Goal: Information Seeking & Learning: Learn about a topic

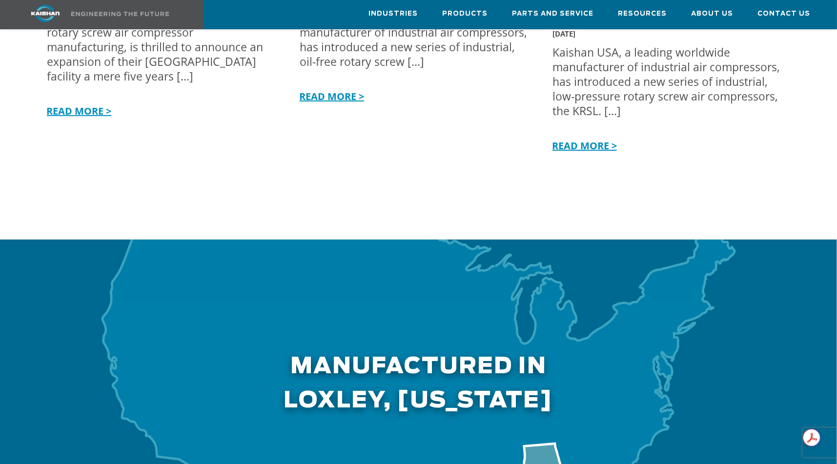
scroll to position [2458, 0]
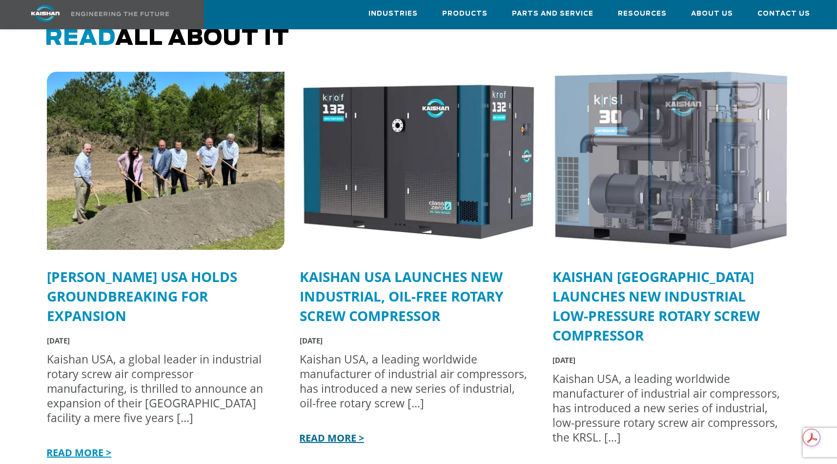
click at [350, 431] on link "READ MORE >" at bounding box center [330, 437] width 67 height 13
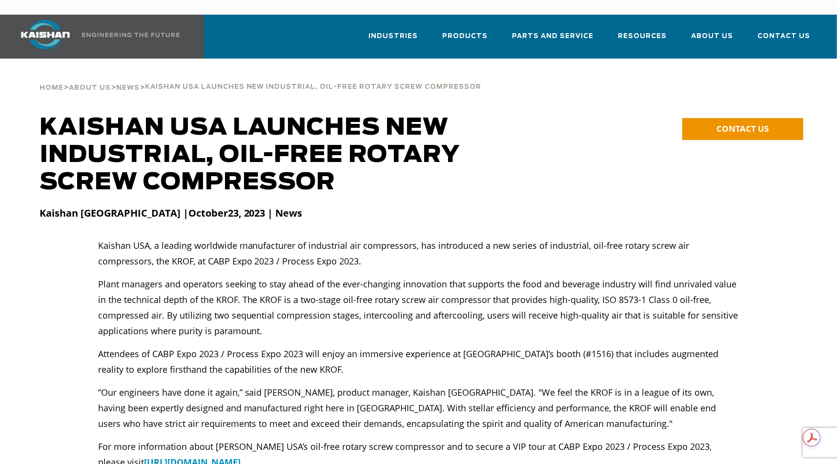
scroll to position [49, 0]
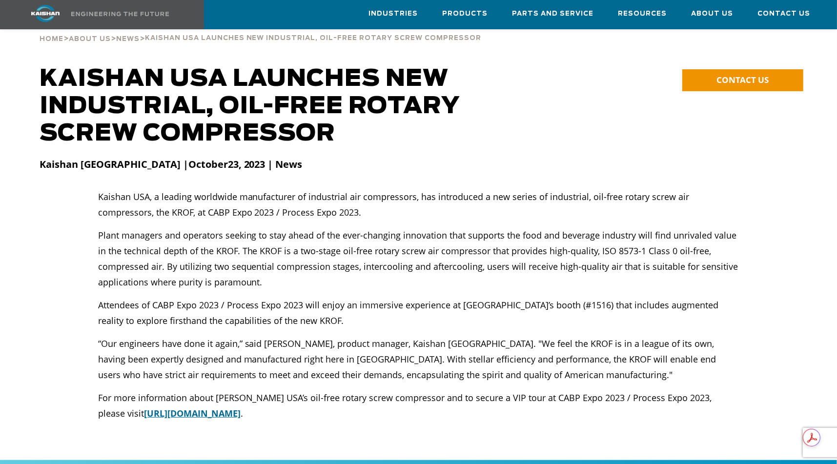
click at [241, 408] on link "http://www.willcompressforbeer.com/" at bounding box center [192, 414] width 97 height 12
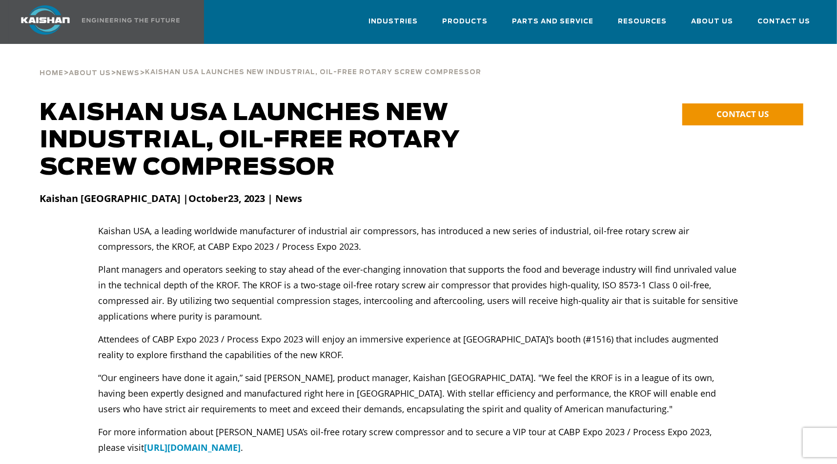
scroll to position [0, 0]
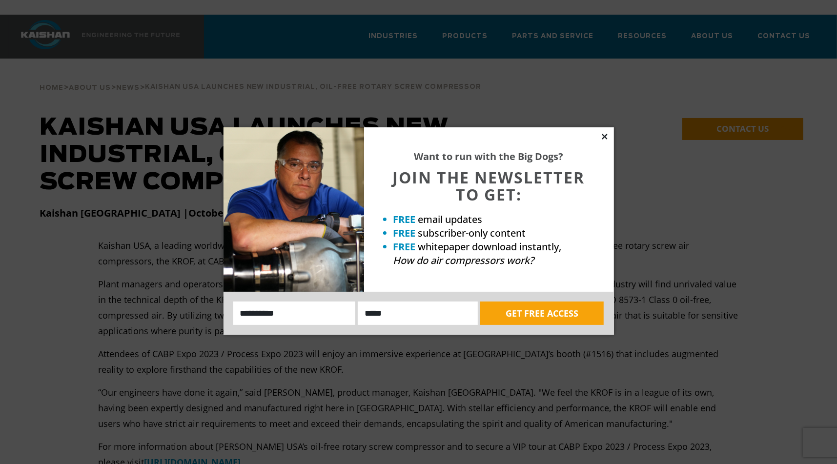
click at [602, 134] on icon at bounding box center [604, 136] width 5 height 5
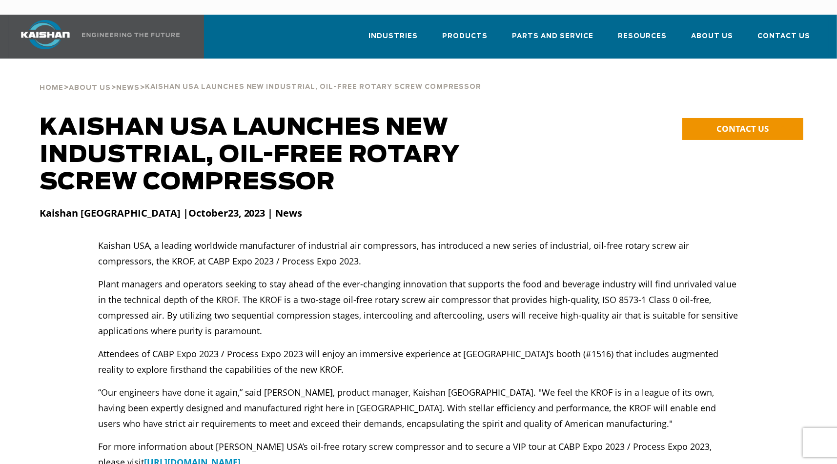
click at [787, 206] on p "Kaishan USA | October 23, 2023 | News" at bounding box center [419, 213] width 758 height 15
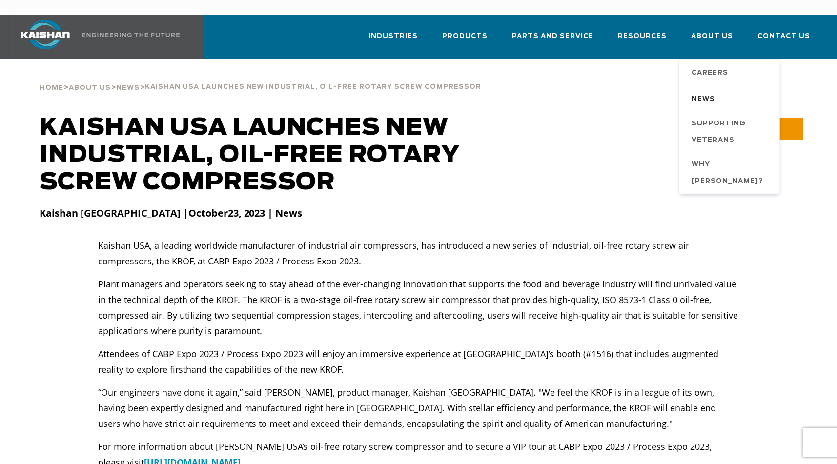
click at [714, 91] on span "News" at bounding box center [703, 99] width 23 height 17
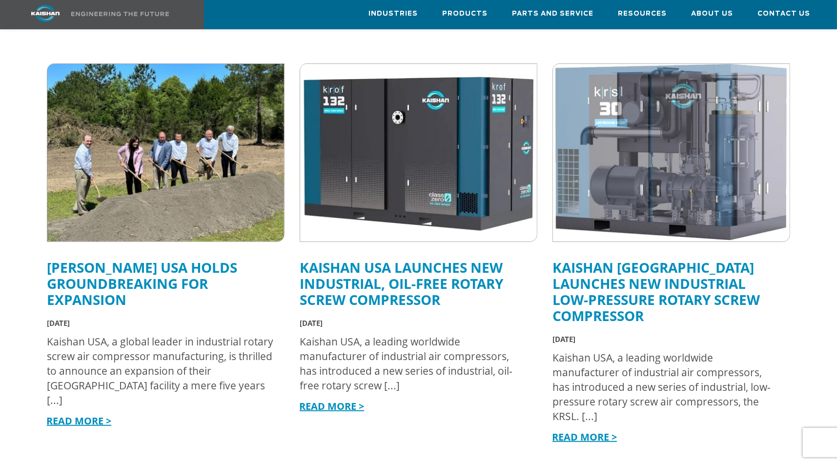
scroll to position [244, 0]
click at [88, 258] on link "[PERSON_NAME] USA Holds Groundbreaking for Expansion" at bounding box center [142, 283] width 190 height 51
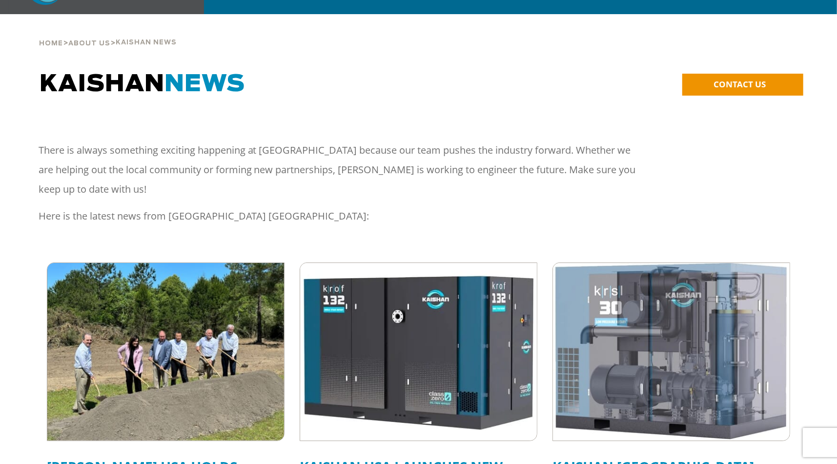
scroll to position [0, 0]
